Goal: Obtain resource: Obtain resource

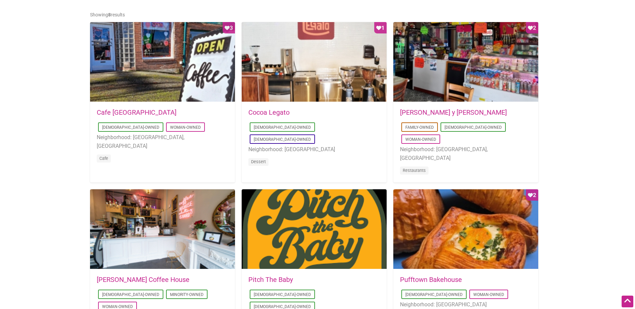
scroll to position [446, 0]
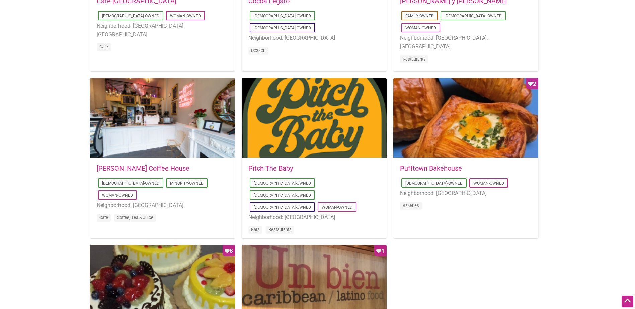
click at [453, 167] on link "Pufftown Bakehouse" at bounding box center [431, 168] width 62 height 8
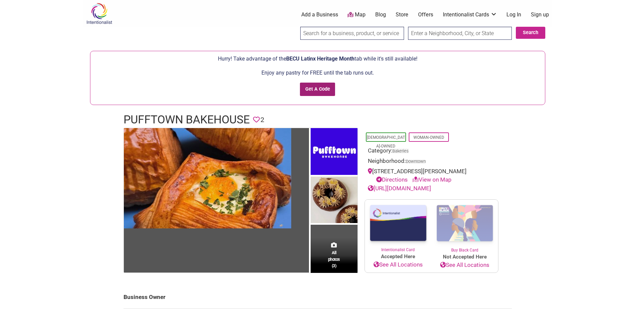
click at [306, 90] on input "Get A Code" at bounding box center [317, 90] width 35 height 14
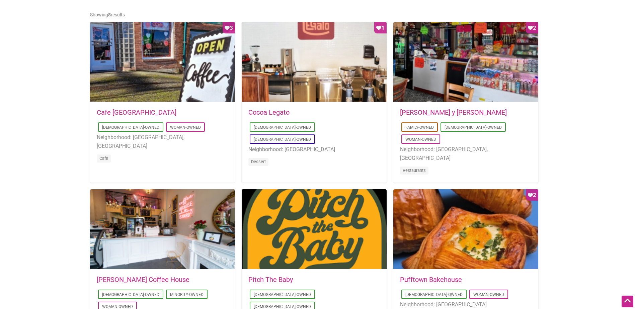
scroll to position [446, 0]
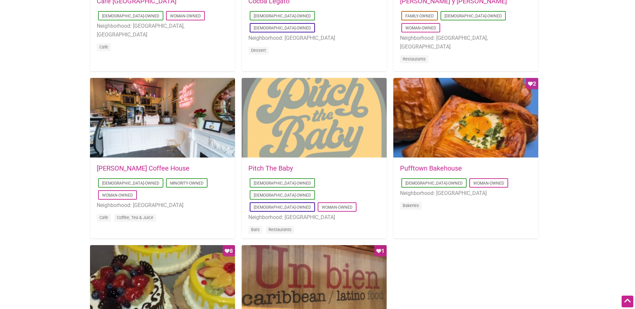
click at [312, 143] on div at bounding box center [314, 118] width 145 height 80
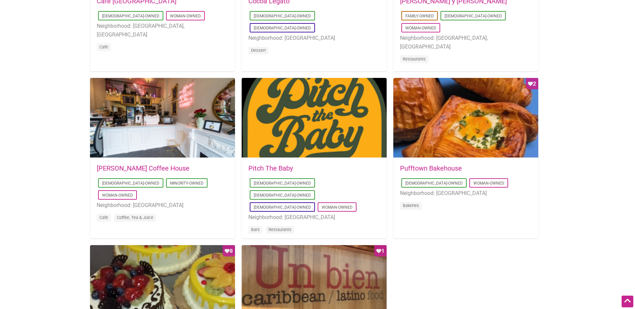
click at [439, 165] on div "2025-01-20 07:38:01 Pufftown Bakehouse Latino-Owned Woman-Owned Neighborhood: D…" at bounding box center [465, 191] width 145 height 67
